Goal: Use online tool/utility: Utilize a website feature to perform a specific function

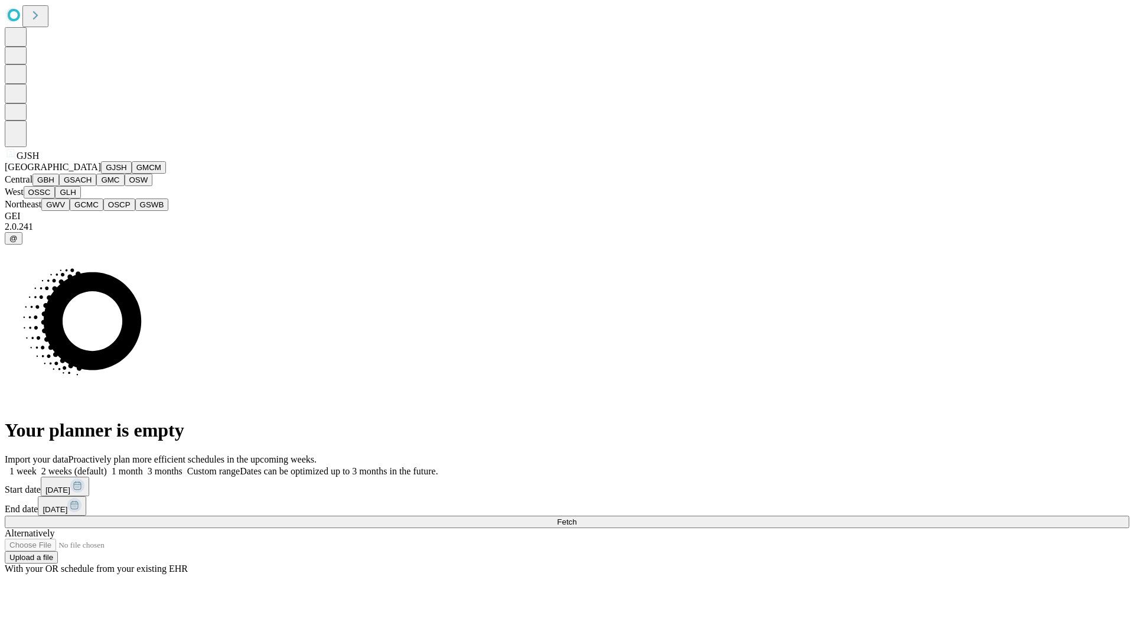
click at [101, 174] on button "GJSH" at bounding box center [116, 167] width 31 height 12
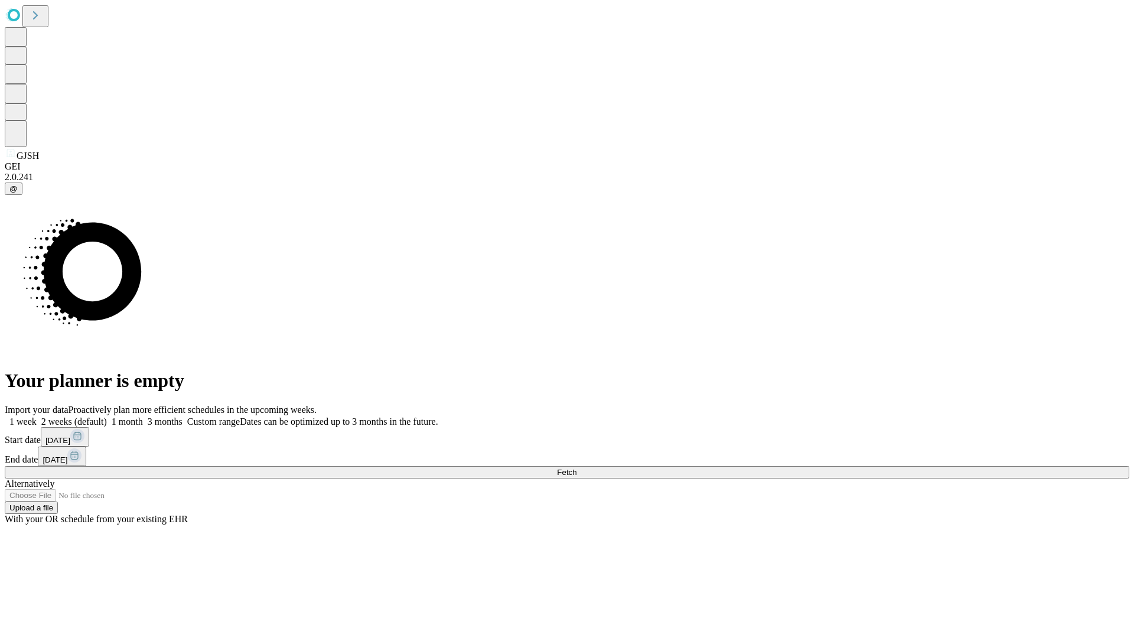
click at [107, 416] on label "2 weeks (default)" at bounding box center [72, 421] width 70 height 10
click at [577, 468] on span "Fetch" at bounding box center [566, 472] width 19 height 9
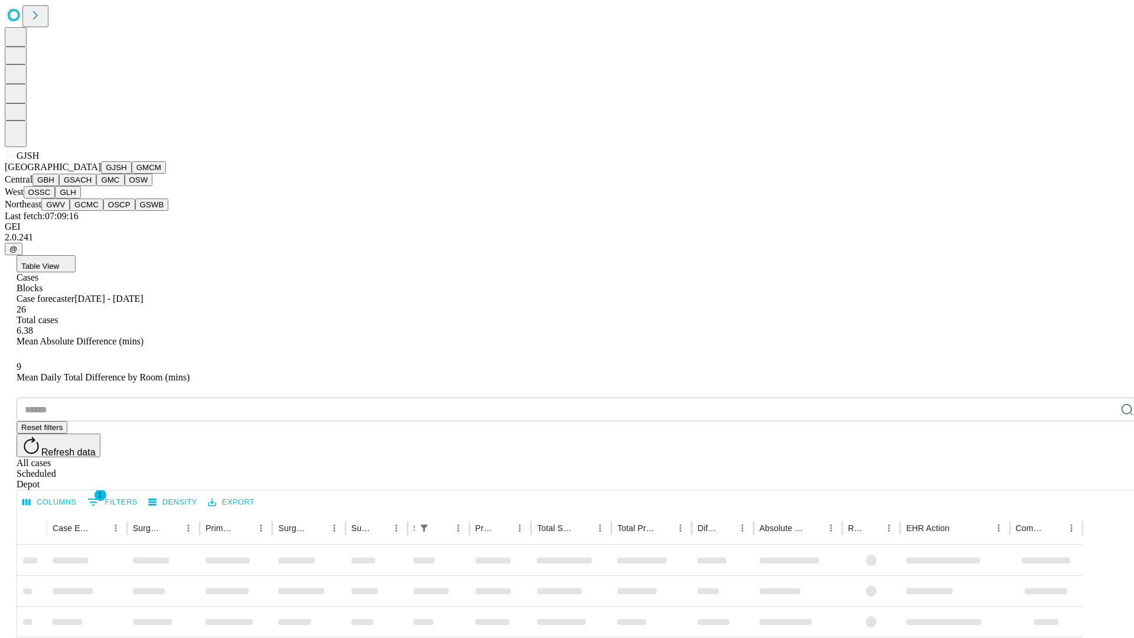
click at [132, 174] on button "GMCM" at bounding box center [149, 167] width 34 height 12
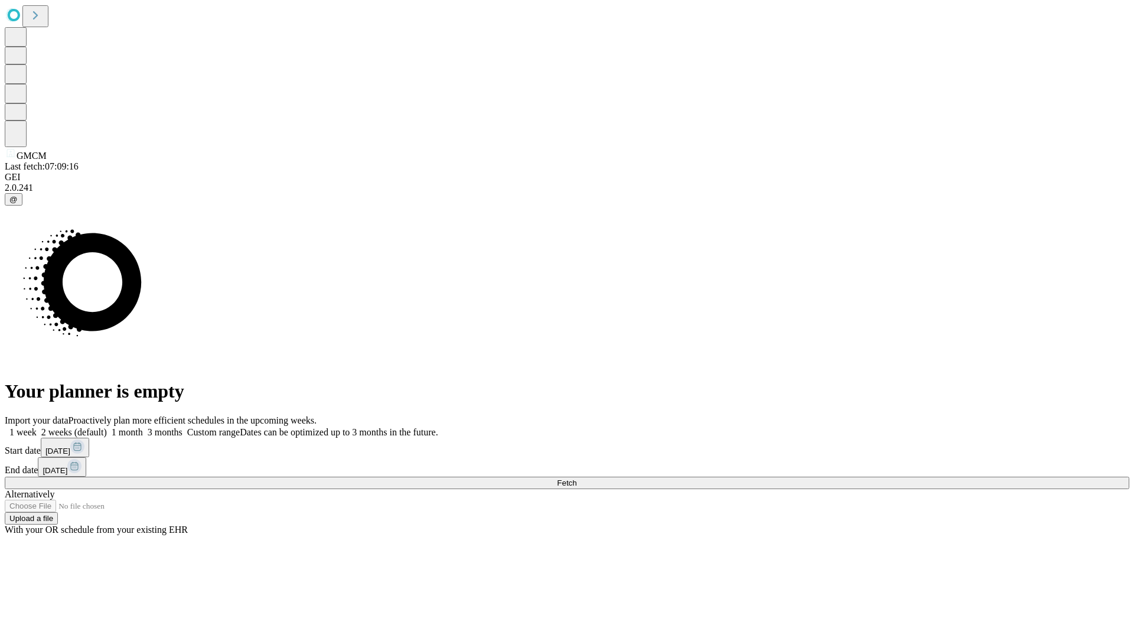
click at [107, 427] on label "2 weeks (default)" at bounding box center [72, 432] width 70 height 10
click at [577, 478] on span "Fetch" at bounding box center [566, 482] width 19 height 9
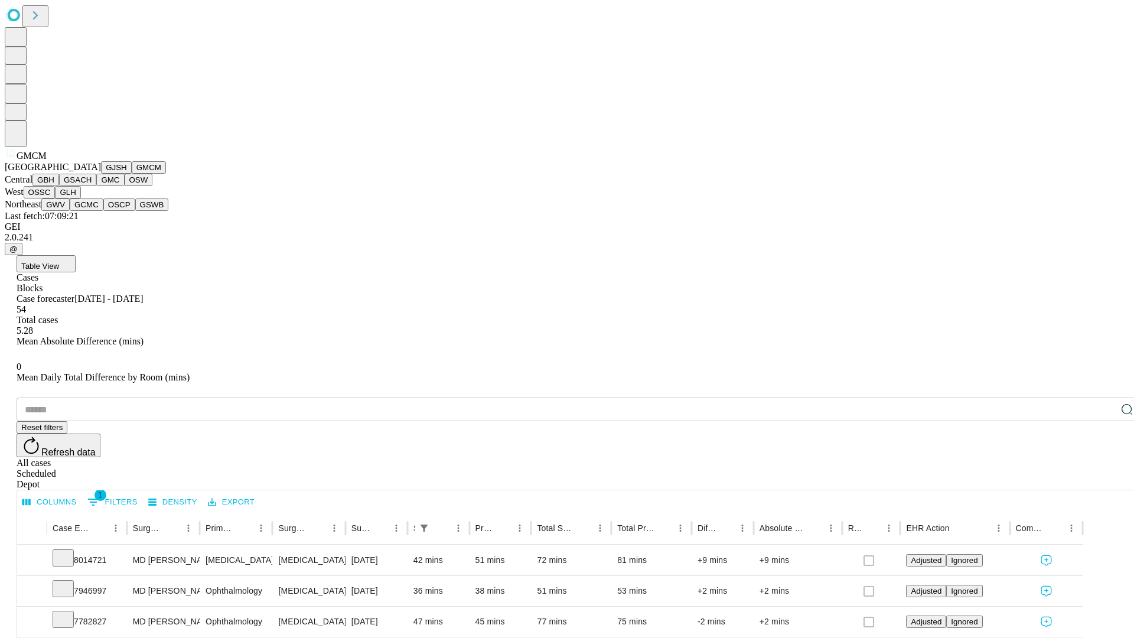
click at [59, 186] on button "GBH" at bounding box center [45, 180] width 27 height 12
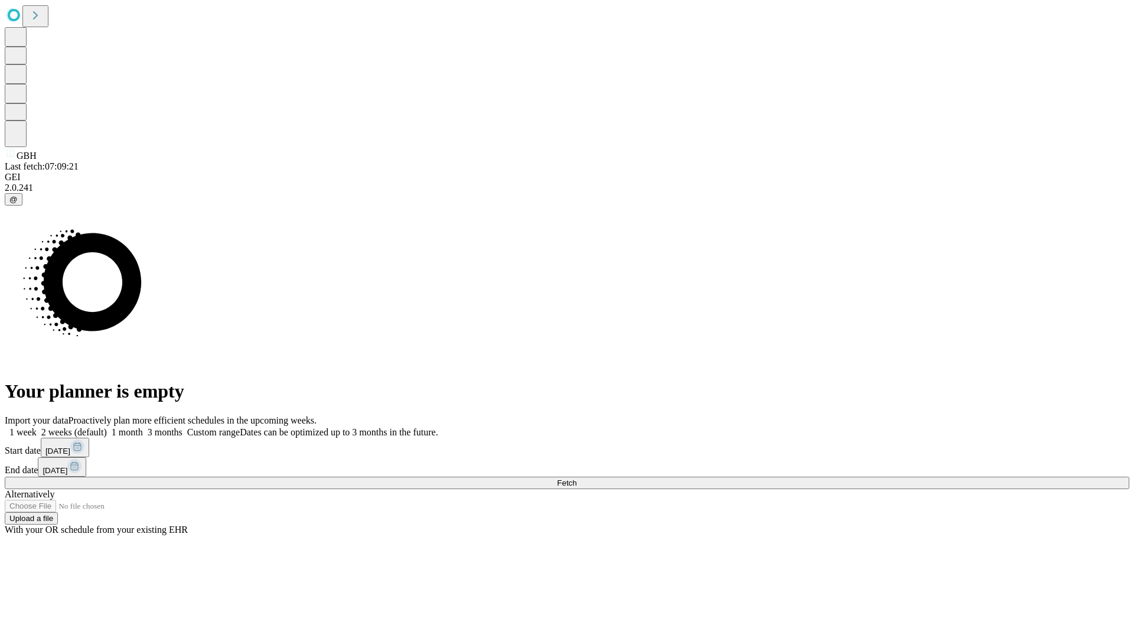
click at [577, 478] on span "Fetch" at bounding box center [566, 482] width 19 height 9
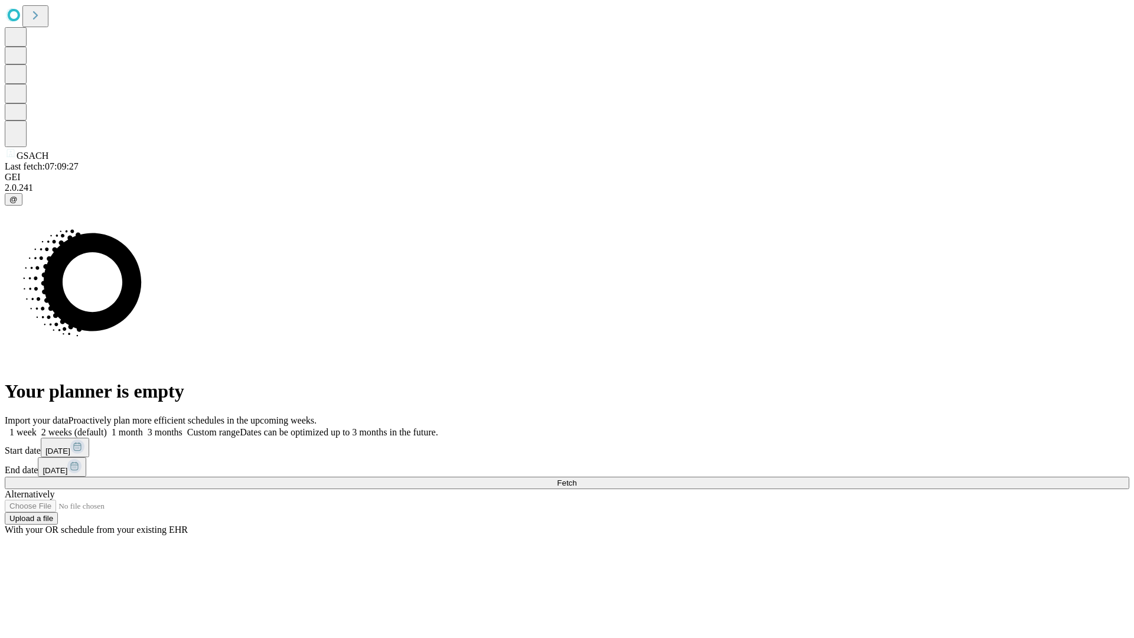
click at [577, 478] on span "Fetch" at bounding box center [566, 482] width 19 height 9
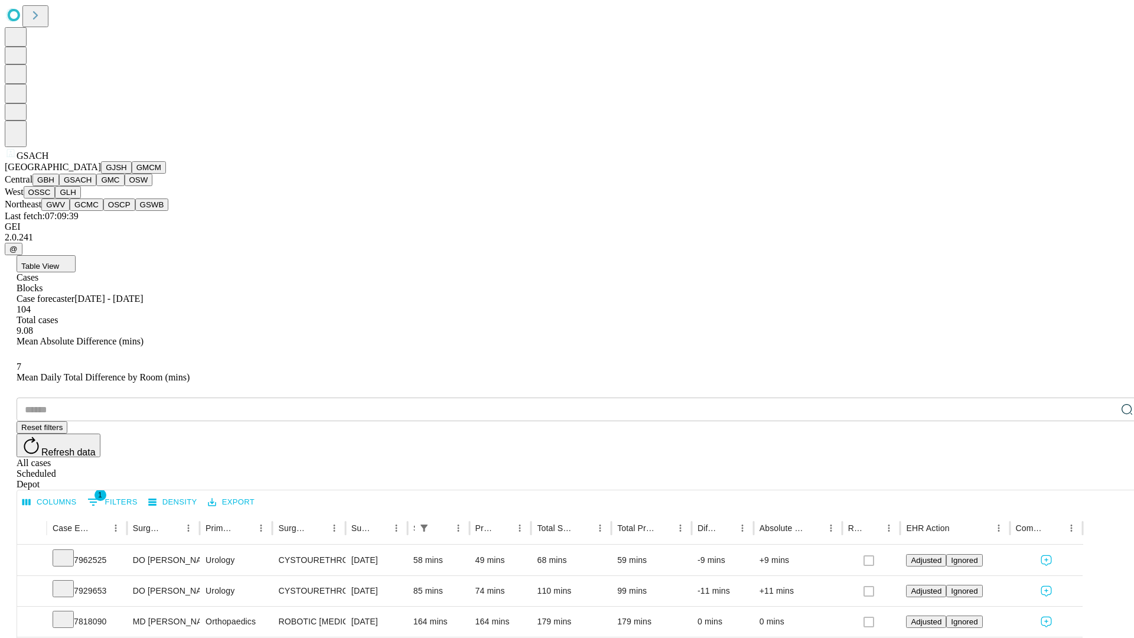
click at [96, 186] on button "GMC" at bounding box center [110, 180] width 28 height 12
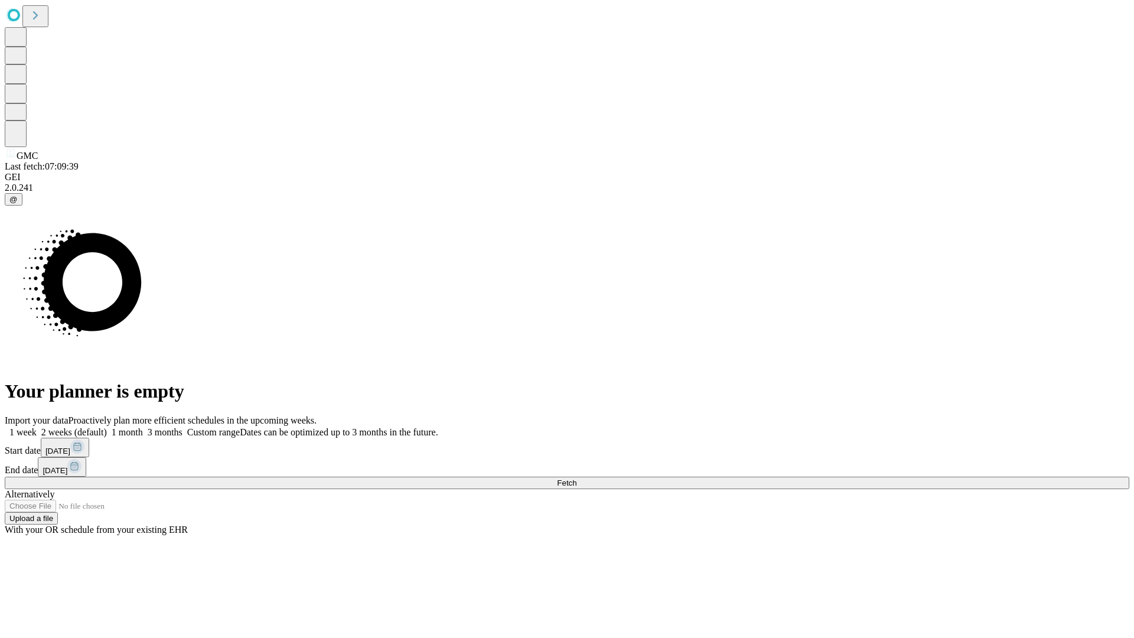
click at [107, 427] on label "2 weeks (default)" at bounding box center [72, 432] width 70 height 10
click at [577, 478] on span "Fetch" at bounding box center [566, 482] width 19 height 9
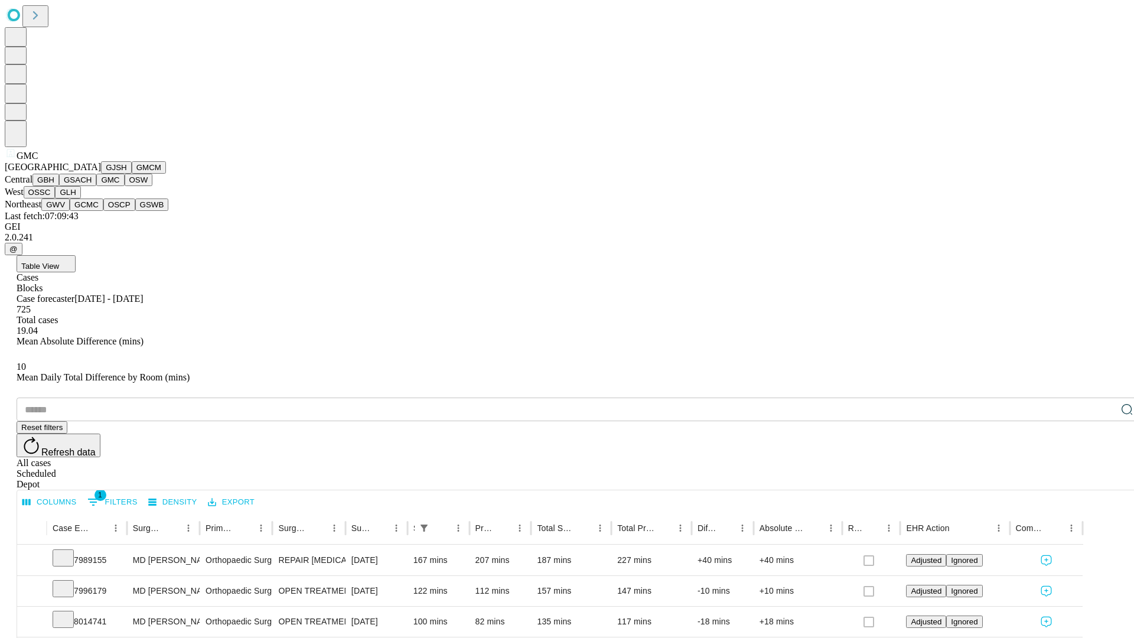
click at [125, 186] on button "OSW" at bounding box center [139, 180] width 28 height 12
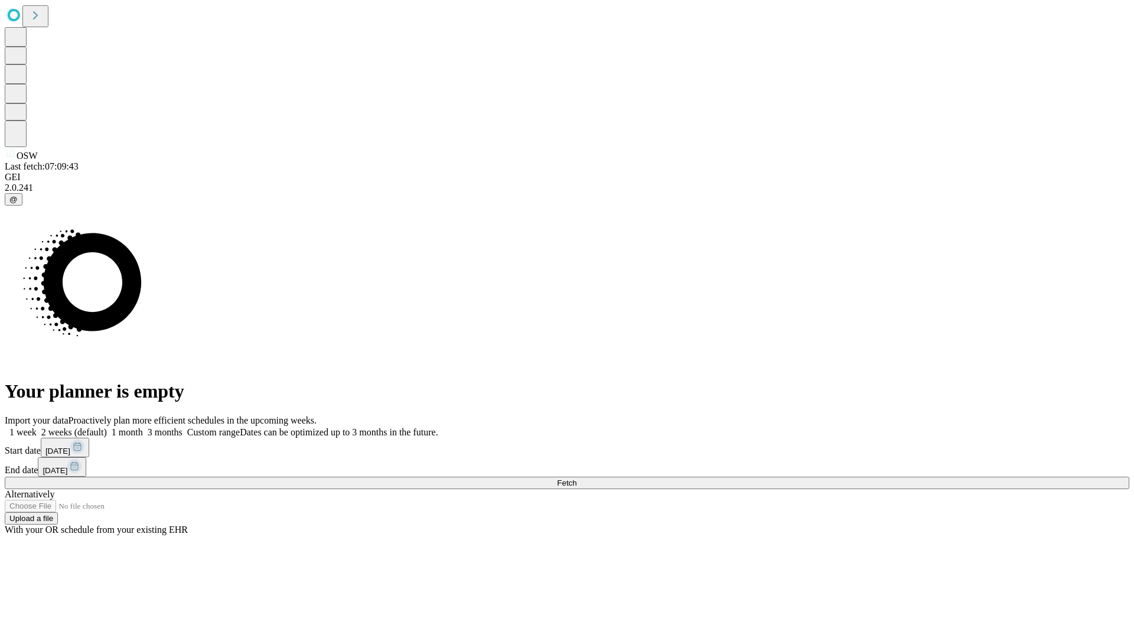
click at [107, 427] on label "2 weeks (default)" at bounding box center [72, 432] width 70 height 10
click at [577, 478] on span "Fetch" at bounding box center [566, 482] width 19 height 9
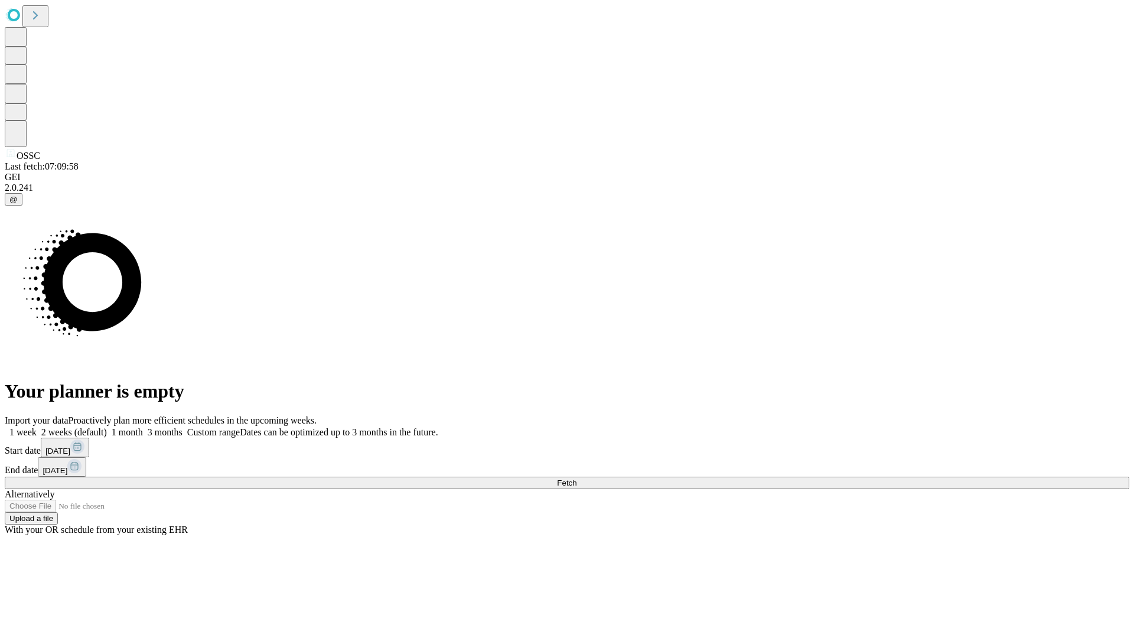
click at [107, 427] on label "2 weeks (default)" at bounding box center [72, 432] width 70 height 10
click at [577, 478] on span "Fetch" at bounding box center [566, 482] width 19 height 9
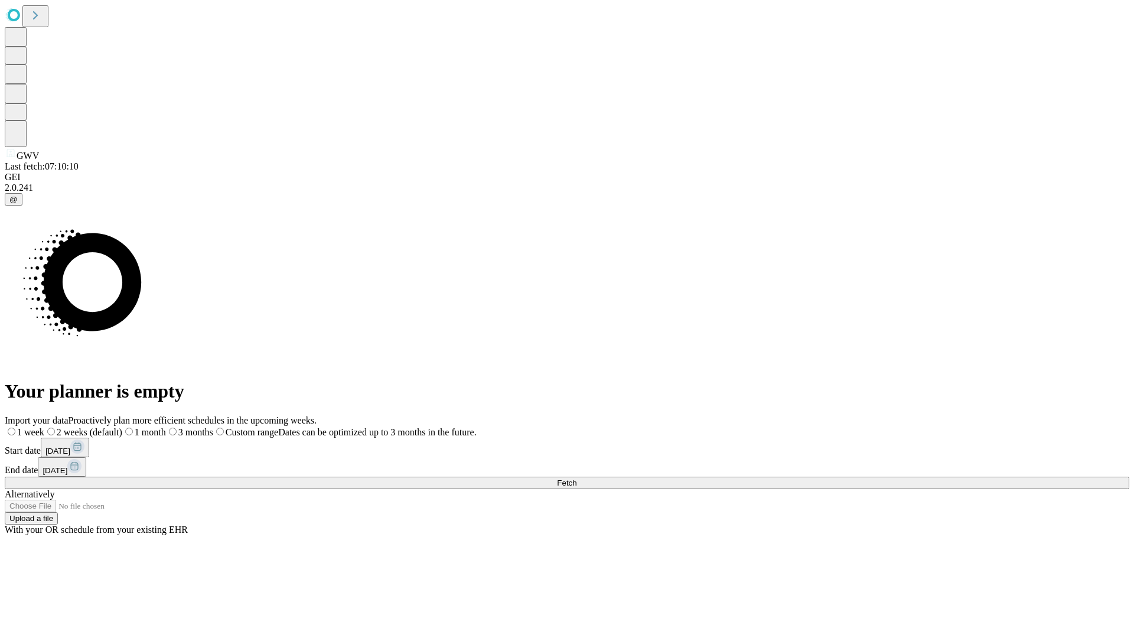
click at [577, 478] on span "Fetch" at bounding box center [566, 482] width 19 height 9
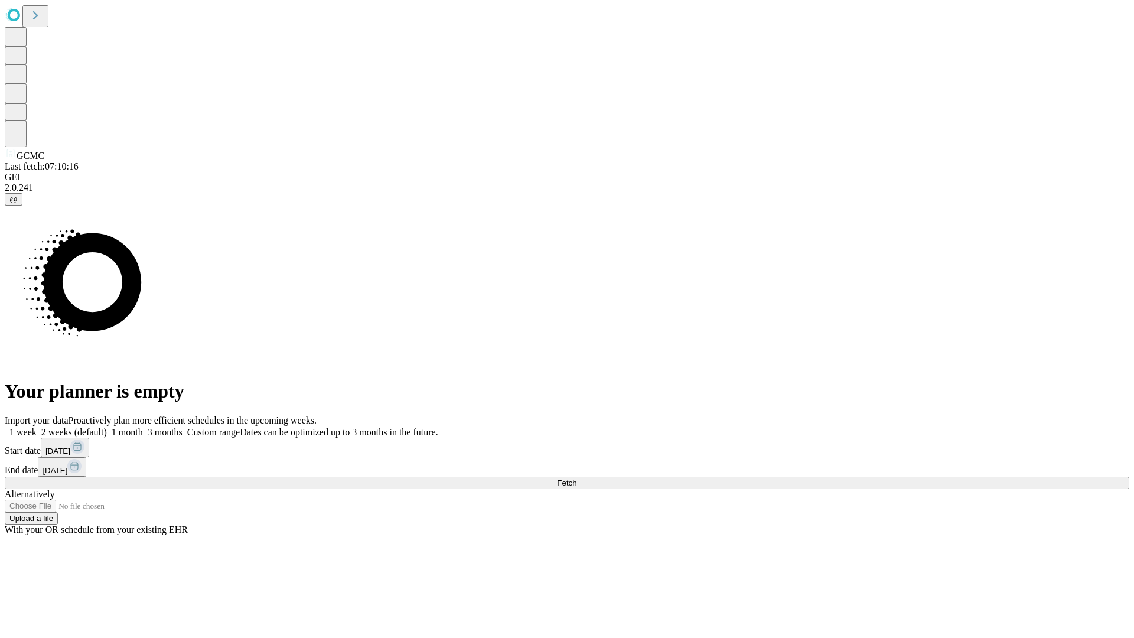
click at [577, 478] on span "Fetch" at bounding box center [566, 482] width 19 height 9
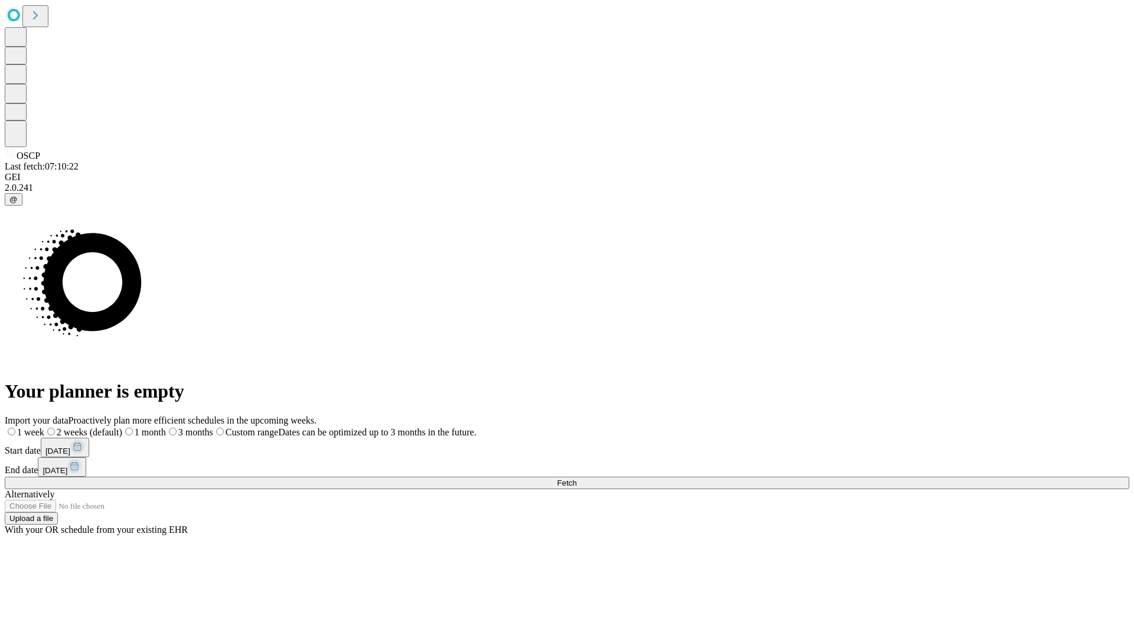
click at [577, 478] on span "Fetch" at bounding box center [566, 482] width 19 height 9
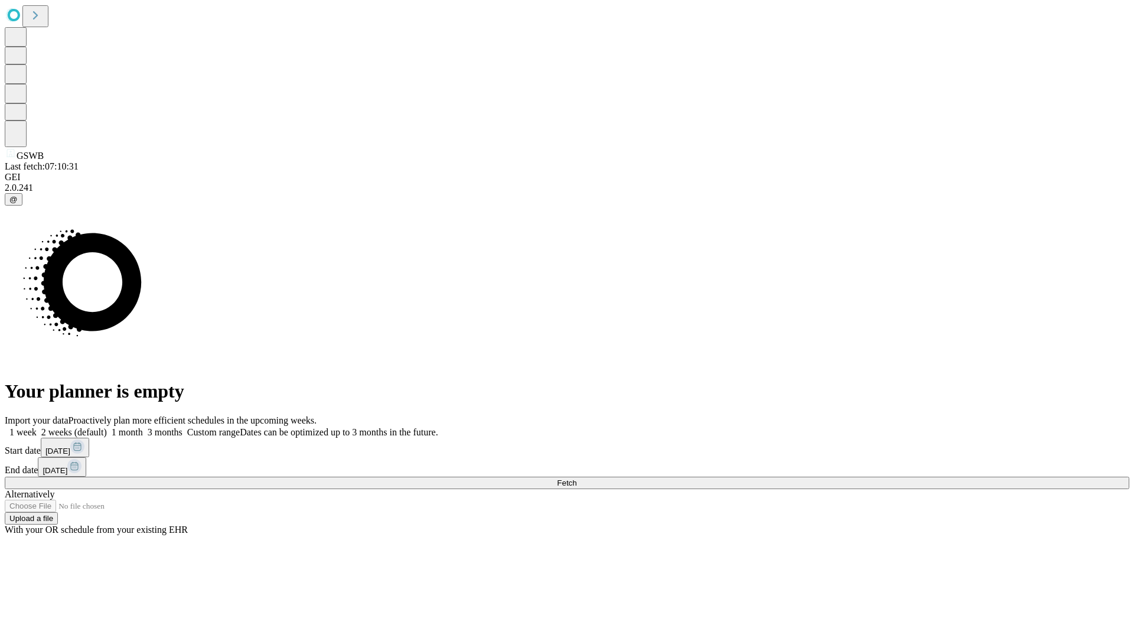
click at [107, 427] on label "2 weeks (default)" at bounding box center [72, 432] width 70 height 10
click at [577, 478] on span "Fetch" at bounding box center [566, 482] width 19 height 9
